Goal: Task Accomplishment & Management: Manage account settings

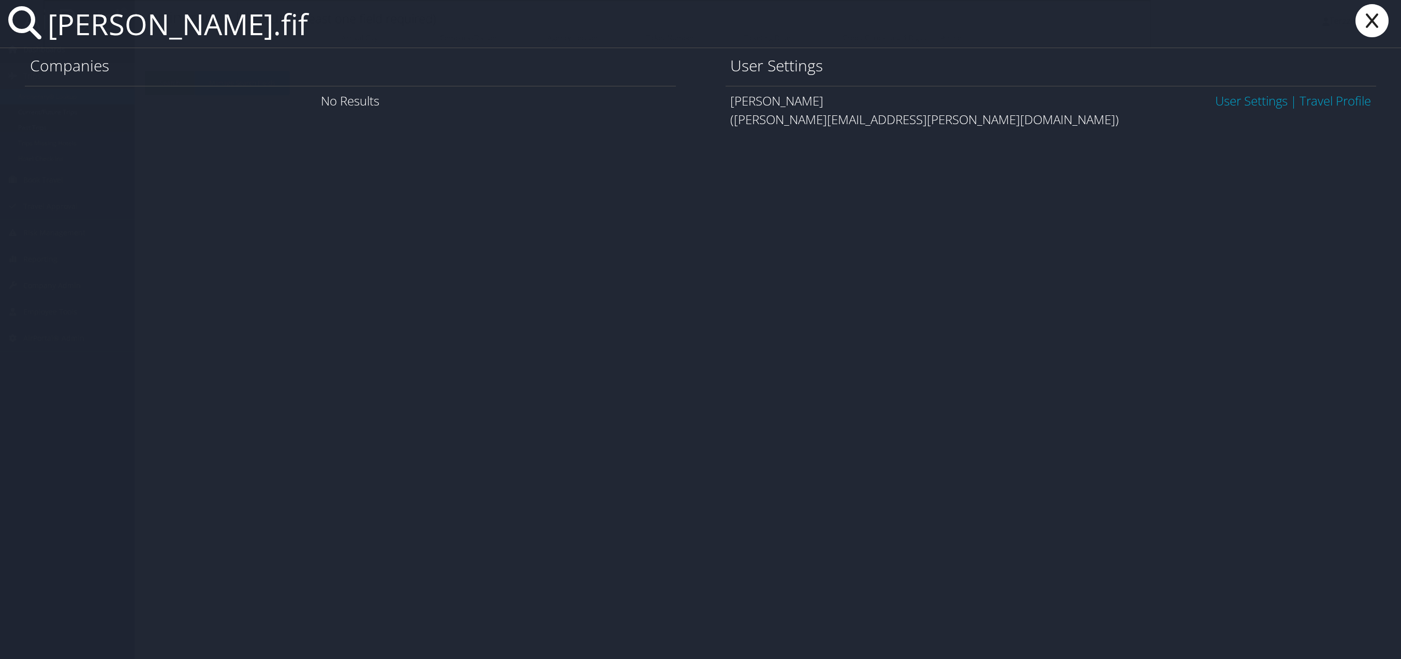
type input "[PERSON_NAME].fif"
click at [1243, 100] on link "User Settings" at bounding box center [1251, 100] width 72 height 17
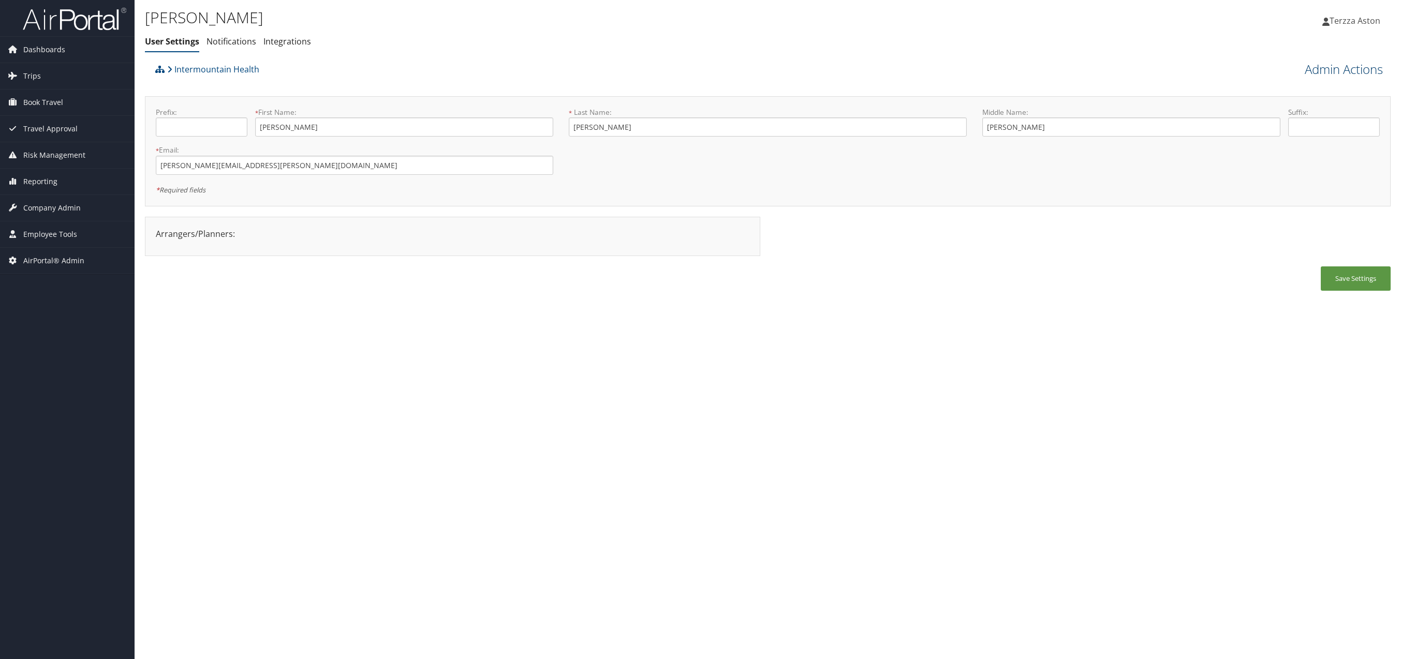
click at [1334, 61] on link "Admin Actions" at bounding box center [1344, 70] width 78 height 18
click at [1297, 125] on link "User Technology Settings" at bounding box center [1314, 124] width 136 height 18
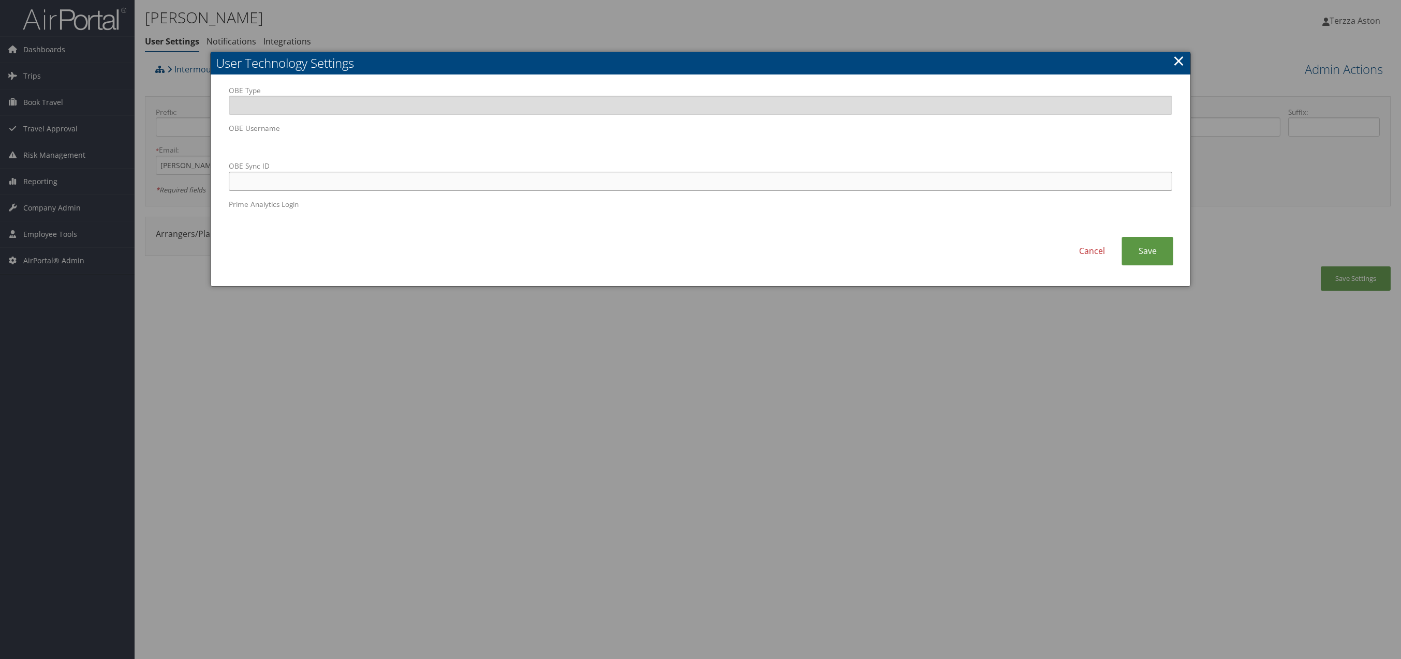
click at [412, 184] on input "OBE Sync ID" at bounding box center [700, 181] width 943 height 19
paste input "Pauline.Fifita@imail.org"
type input "Pauline.Fifita@imail.org"
click at [1156, 249] on link "Save" at bounding box center [1147, 251] width 52 height 28
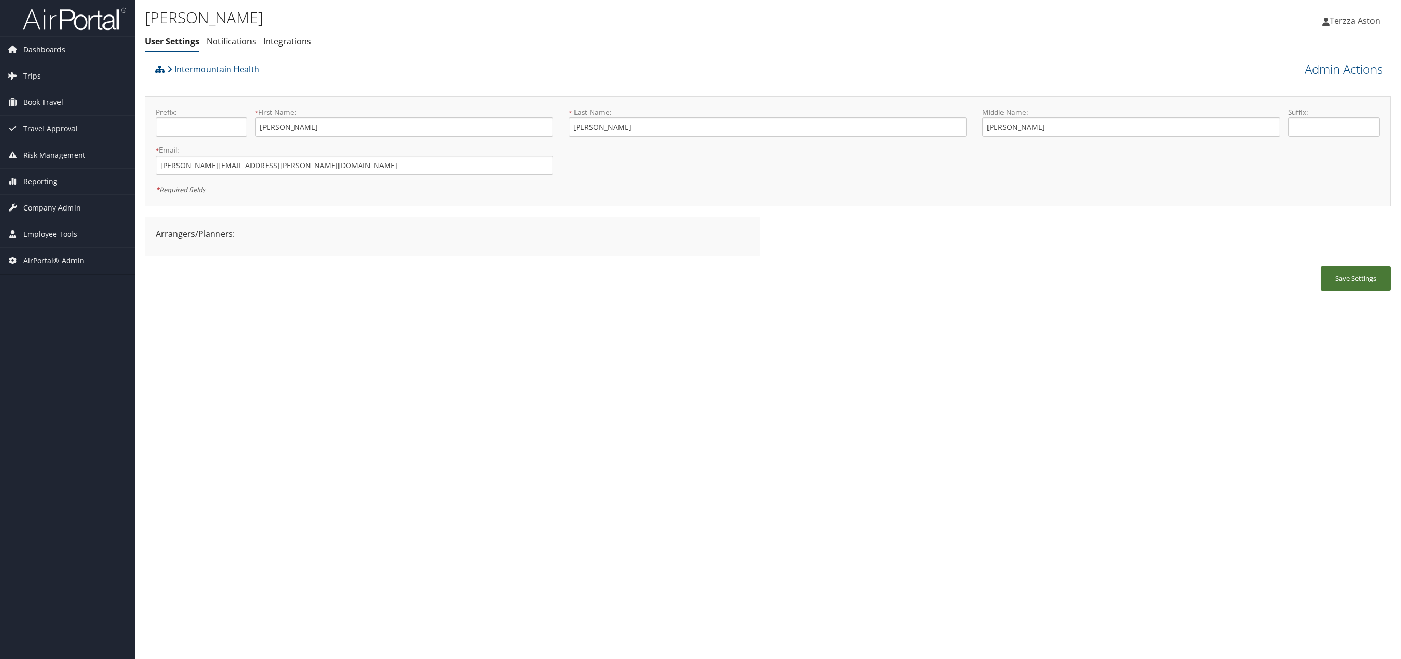
click at [1350, 284] on button "Save Settings" at bounding box center [1356, 278] width 70 height 24
click at [1358, 71] on link "Admin Actions" at bounding box center [1344, 70] width 78 height 18
click at [1305, 103] on link "Reset User's Password" at bounding box center [1314, 106] width 136 height 18
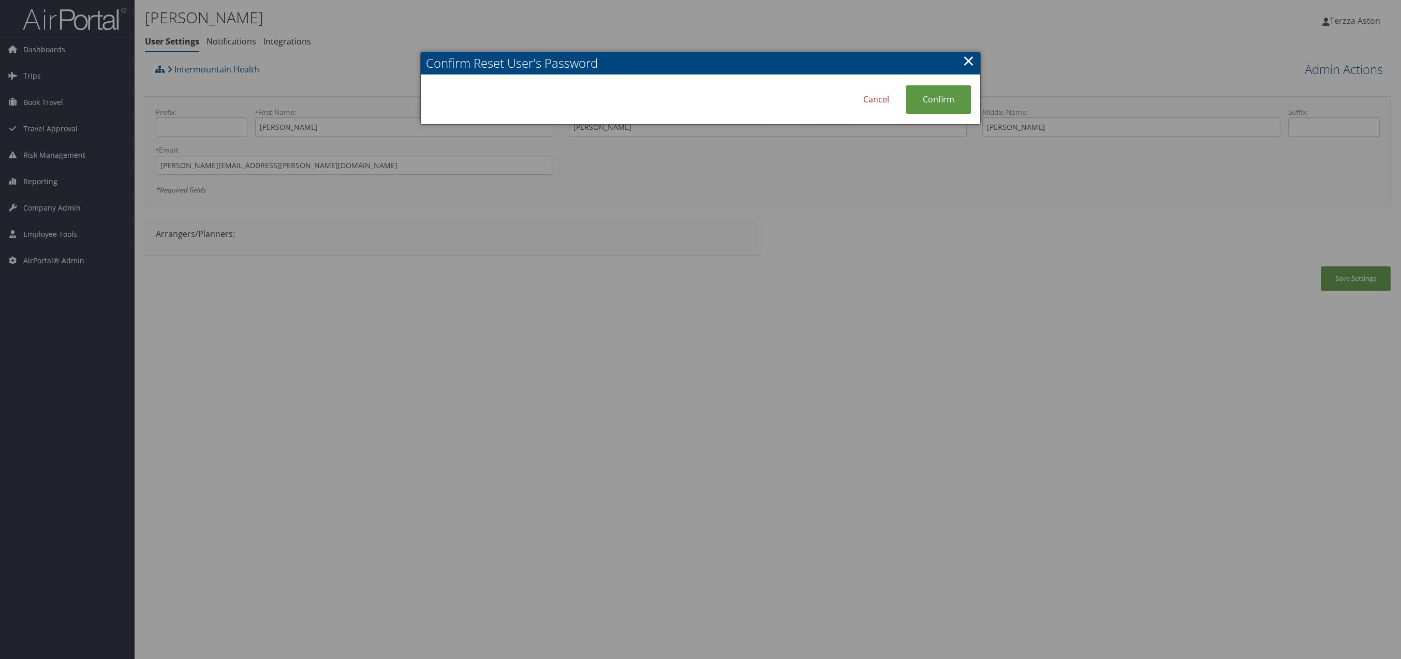
click at [972, 104] on div "Confirm Reset User's Password Cancel Confirm ×" at bounding box center [700, 88] width 560 height 73
click at [950, 97] on link "Confirm" at bounding box center [938, 99] width 65 height 28
